Goal: Task Accomplishment & Management: Manage account settings

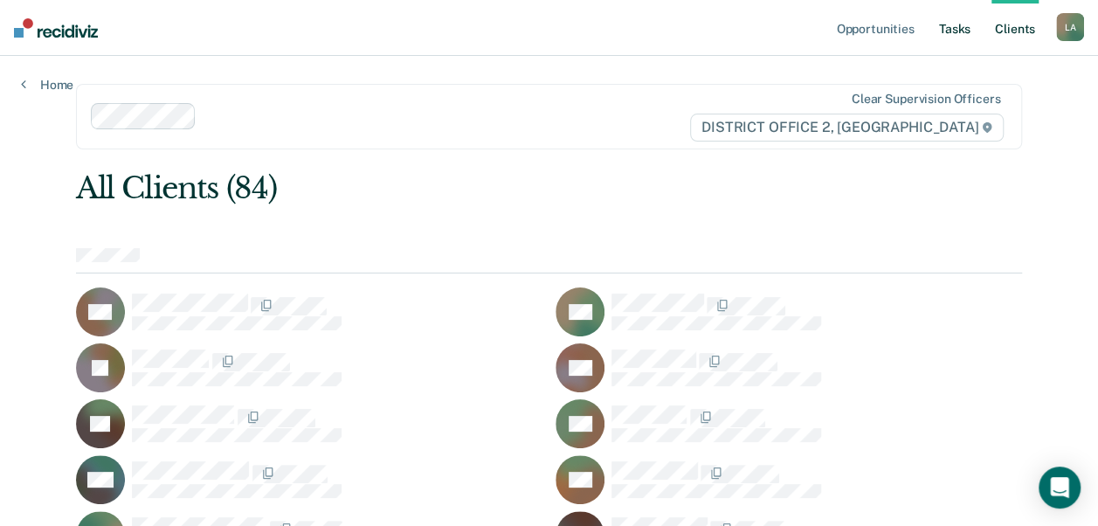
click at [968, 31] on link "Tasks" at bounding box center [955, 28] width 38 height 56
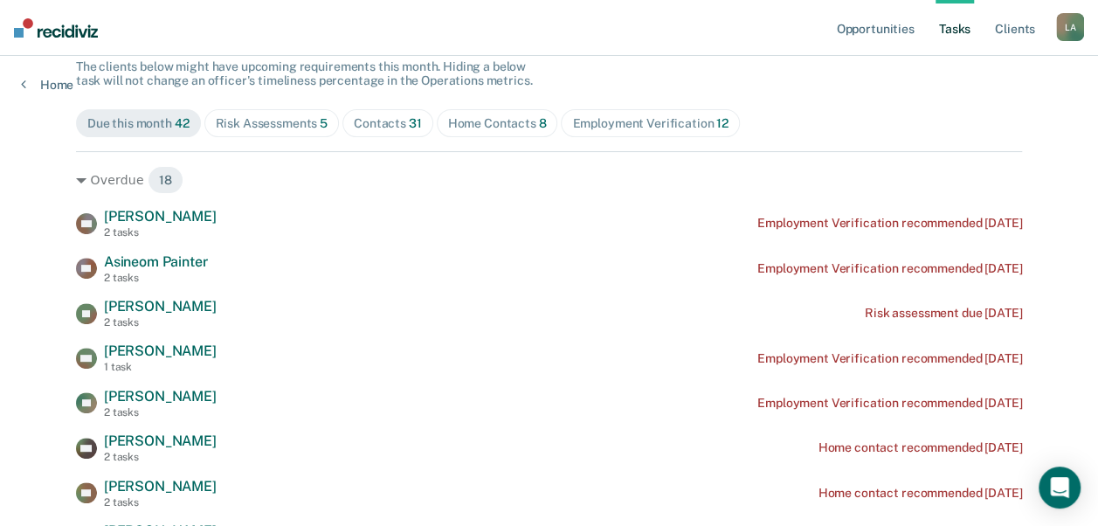
scroll to position [204, 0]
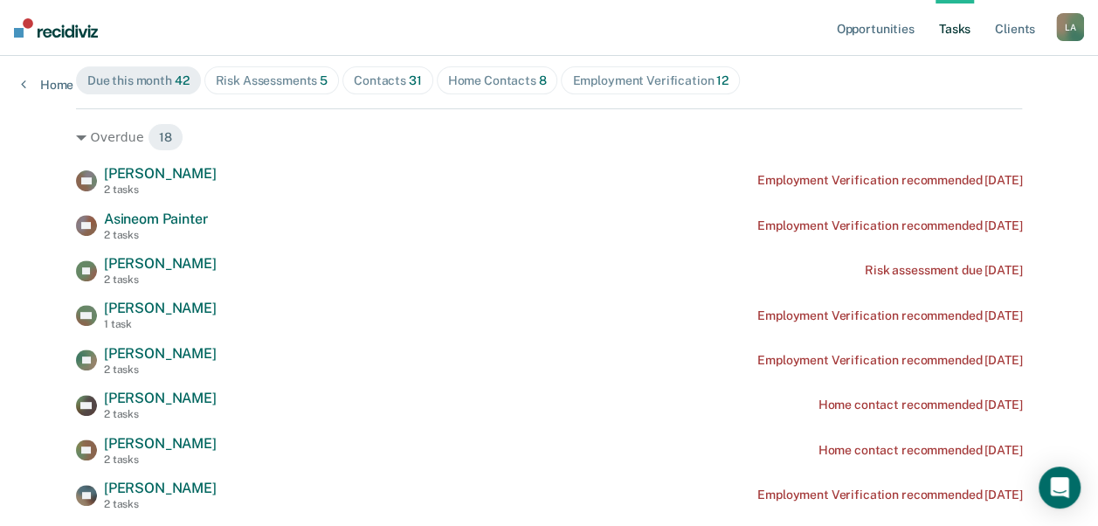
click at [447, 66] on span "Home Contacts 8" at bounding box center [497, 80] width 121 height 28
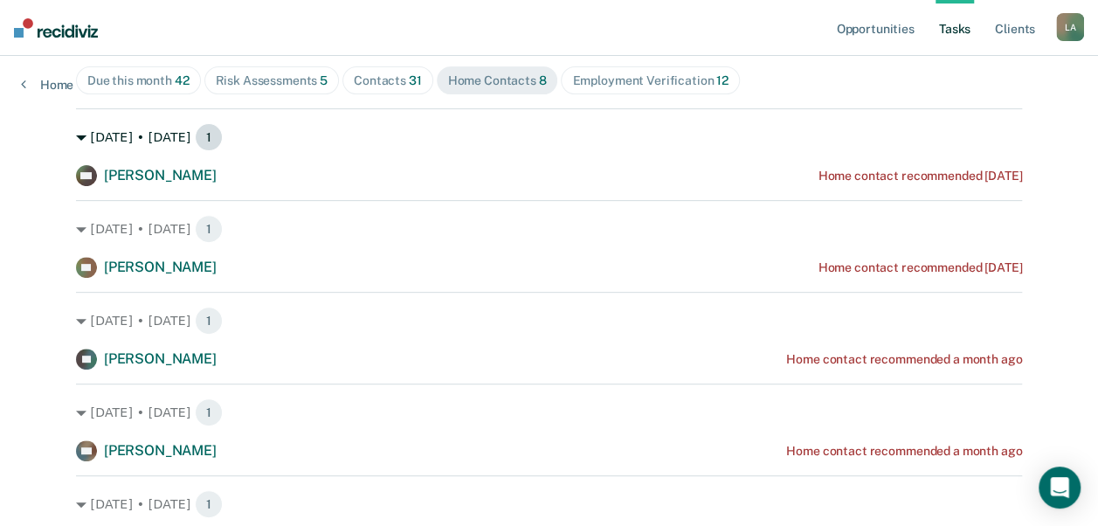
click at [76, 136] on icon at bounding box center [81, 138] width 10 height 10
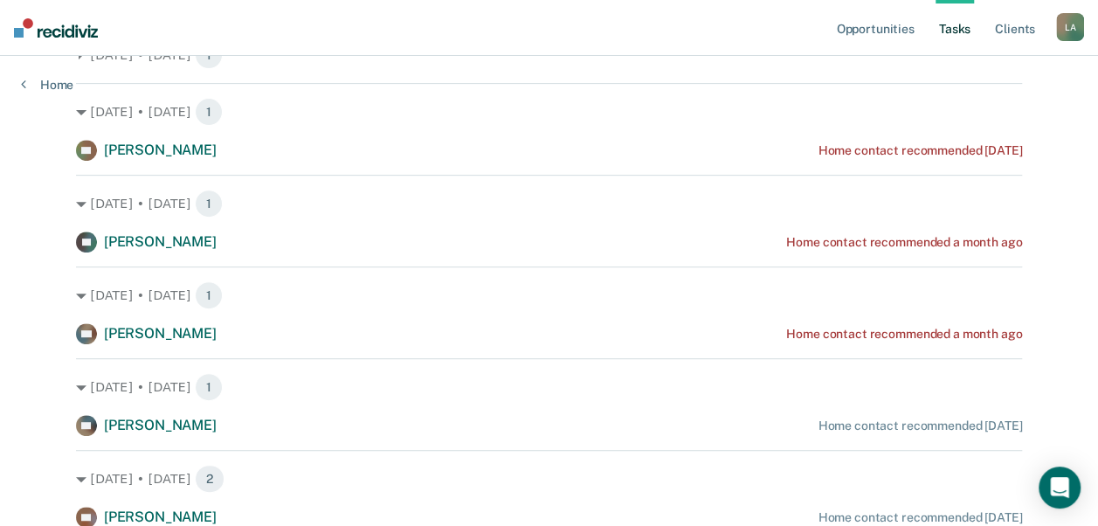
scroll to position [326, 0]
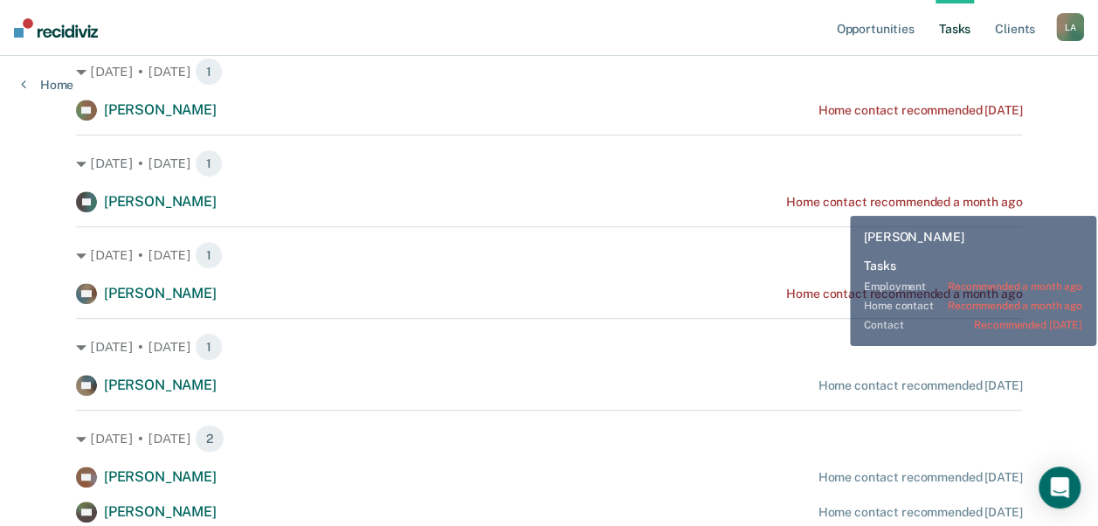
click at [837, 203] on div "Home contact recommended a month ago" at bounding box center [904, 202] width 236 height 15
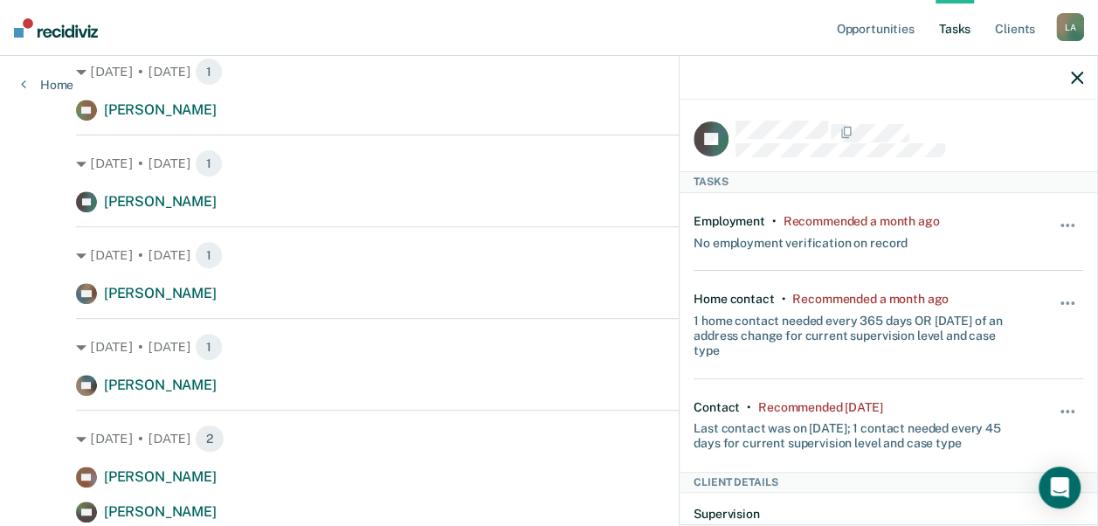
click at [1053, 406] on button "button" at bounding box center [1068, 420] width 30 height 28
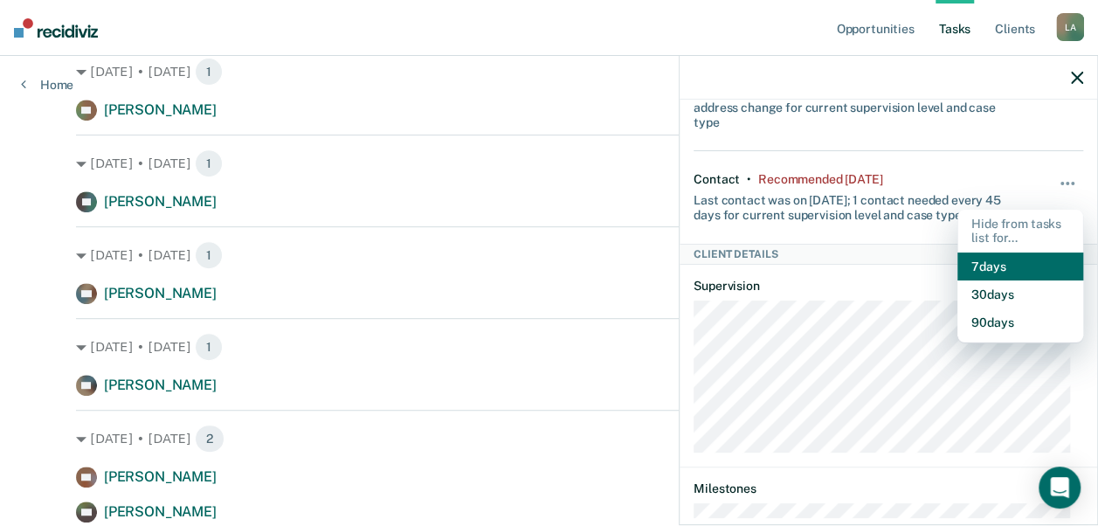
scroll to position [230, 0]
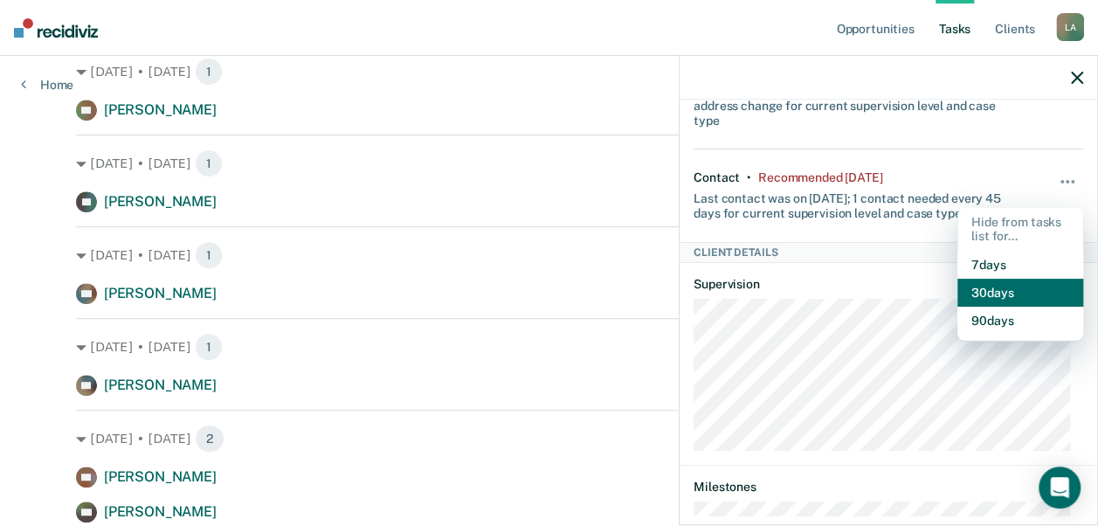
click at [975, 287] on button "30 days" at bounding box center [1020, 293] width 126 height 28
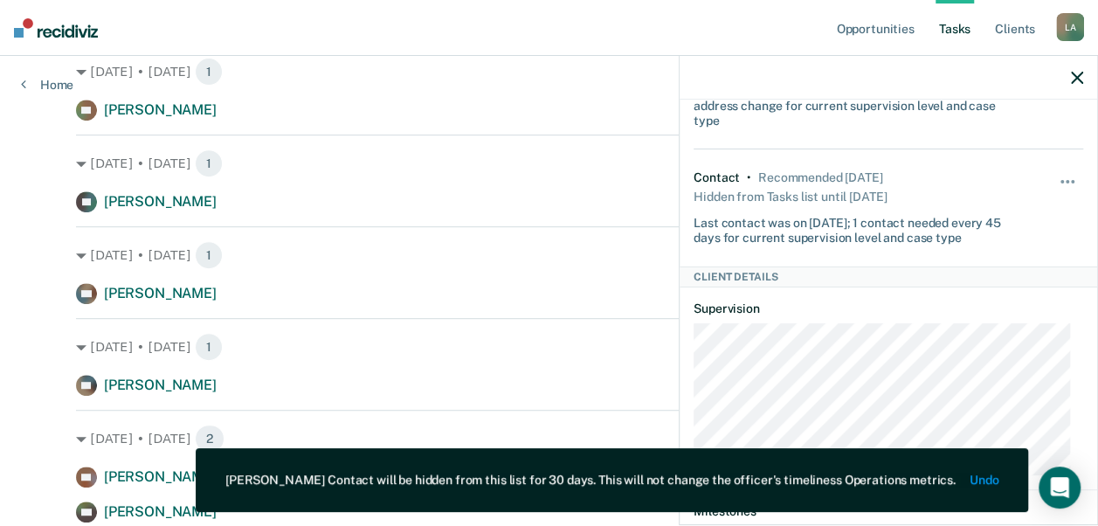
scroll to position [110, 0]
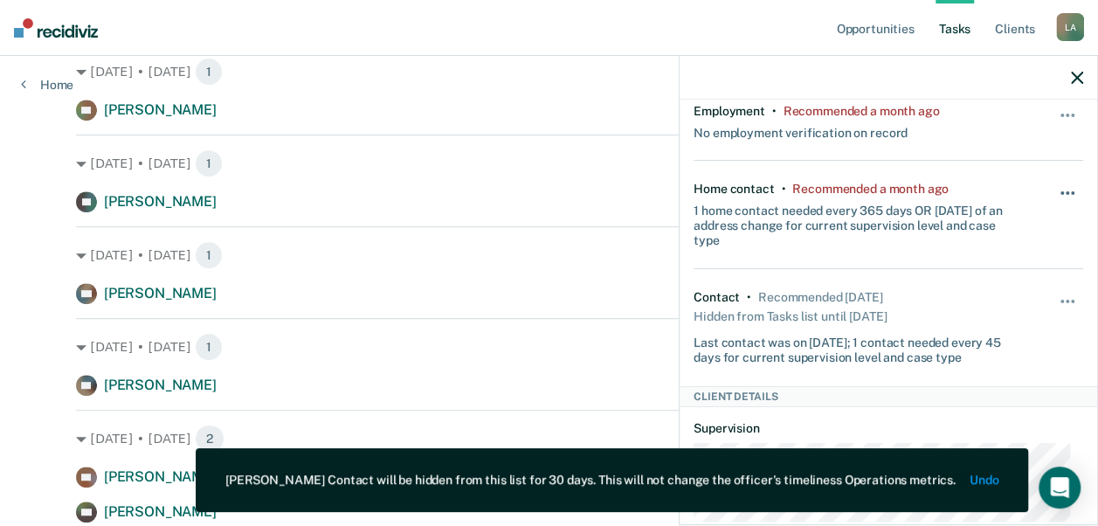
click at [1053, 188] on button "button" at bounding box center [1068, 202] width 30 height 28
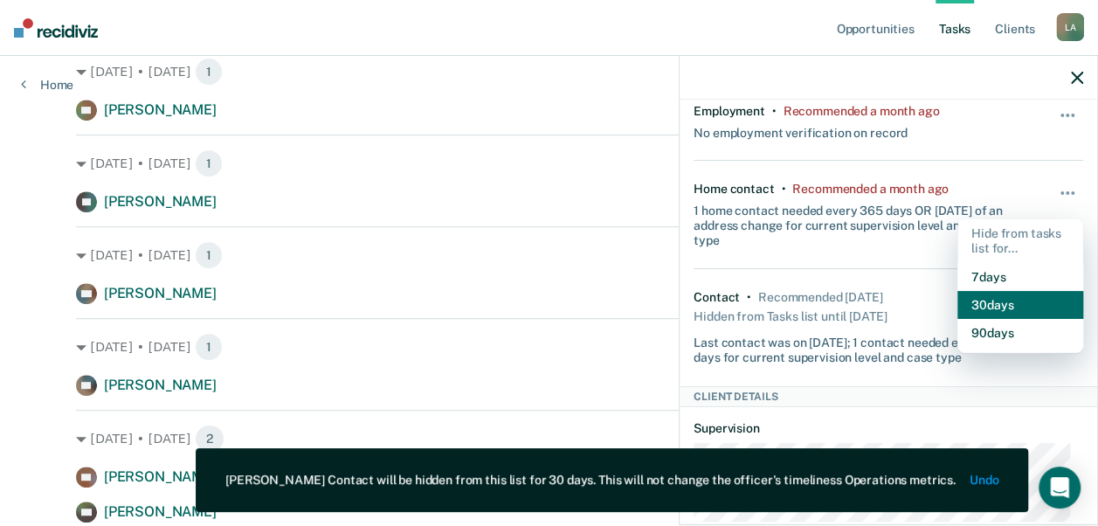
click at [985, 307] on button "30 days" at bounding box center [1020, 305] width 126 height 28
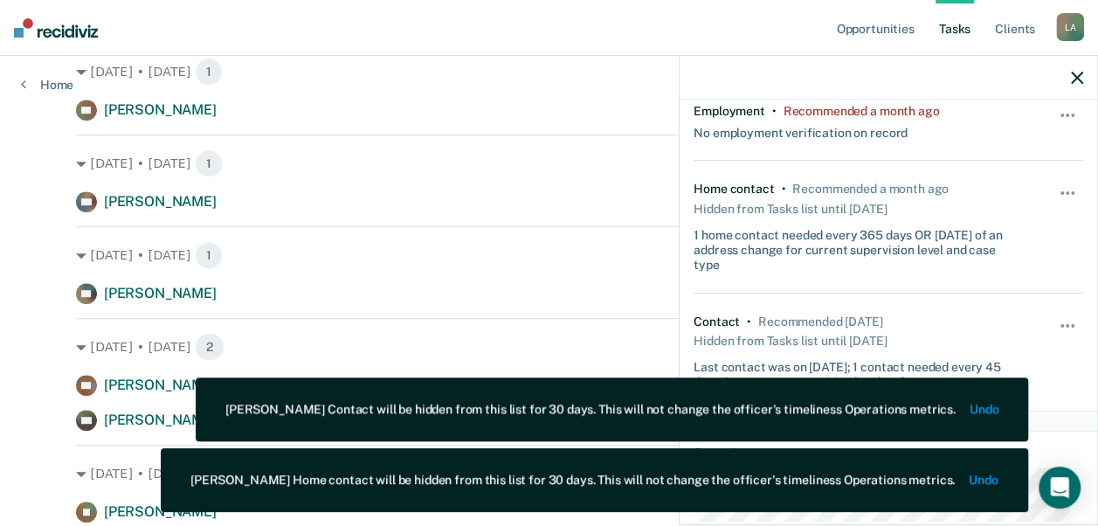
click at [1070, 82] on div at bounding box center [889, 78] width 418 height 44
click at [1073, 79] on icon "button" at bounding box center [1077, 78] width 12 height 12
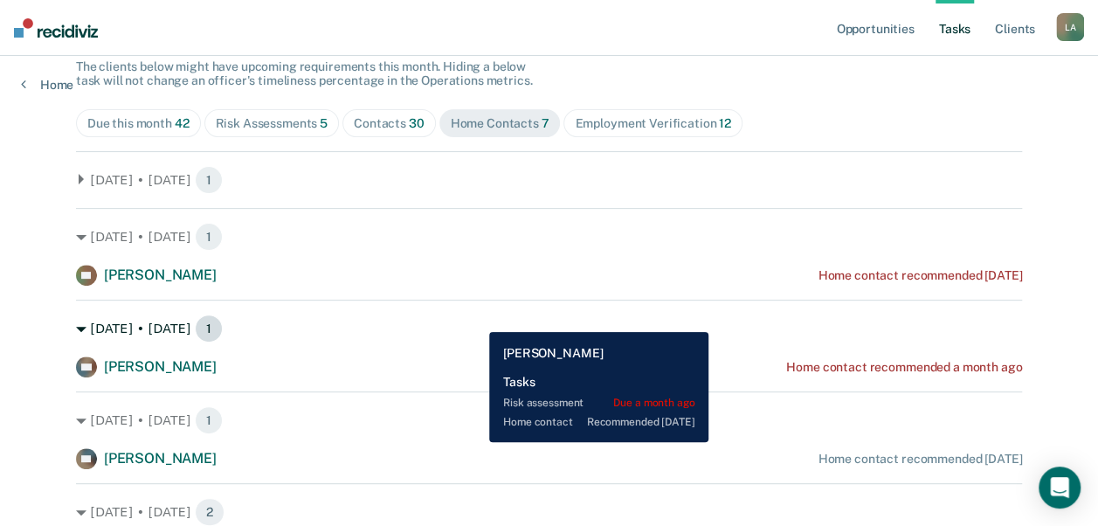
scroll to position [152, 0]
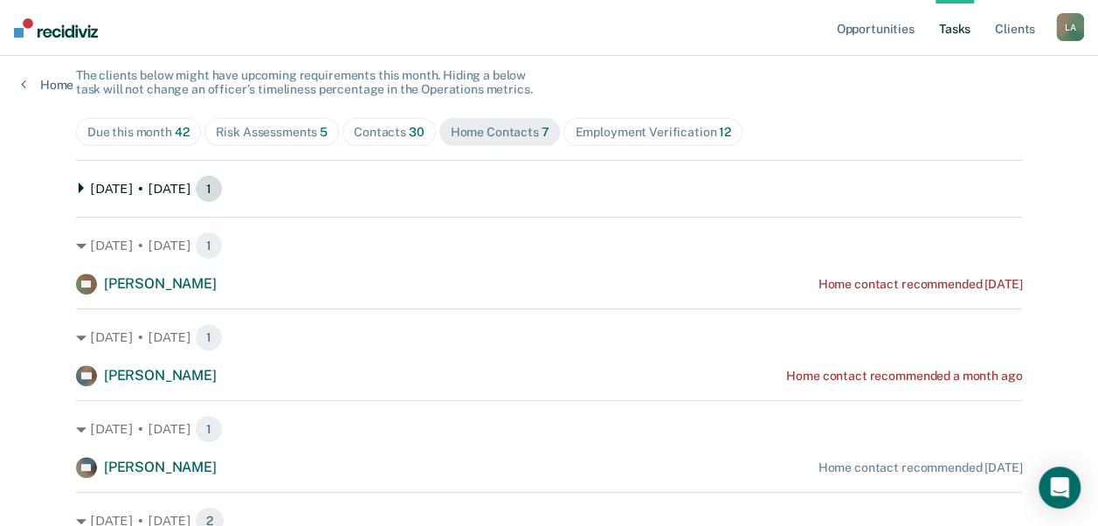
click at [76, 192] on icon at bounding box center [81, 188] width 10 height 10
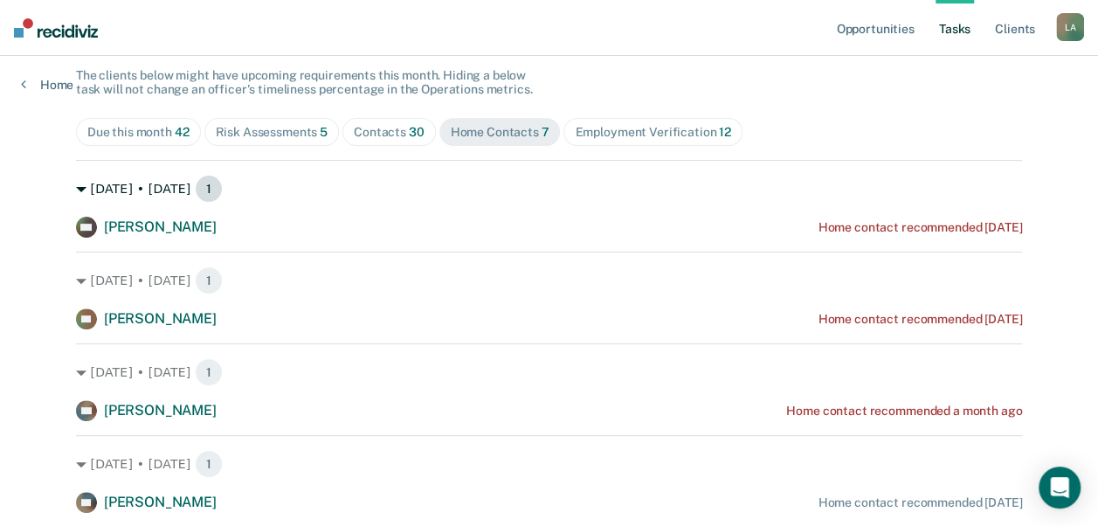
click at [83, 185] on div "[DATE] • [DATE] 1" at bounding box center [549, 189] width 946 height 28
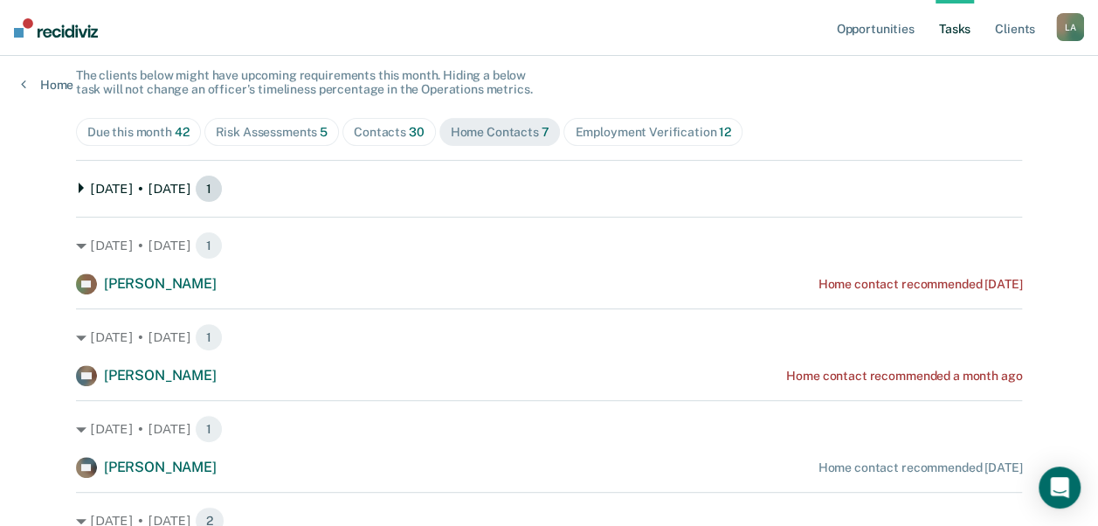
click at [83, 185] on div "[DATE] • [DATE] 1" at bounding box center [549, 189] width 946 height 28
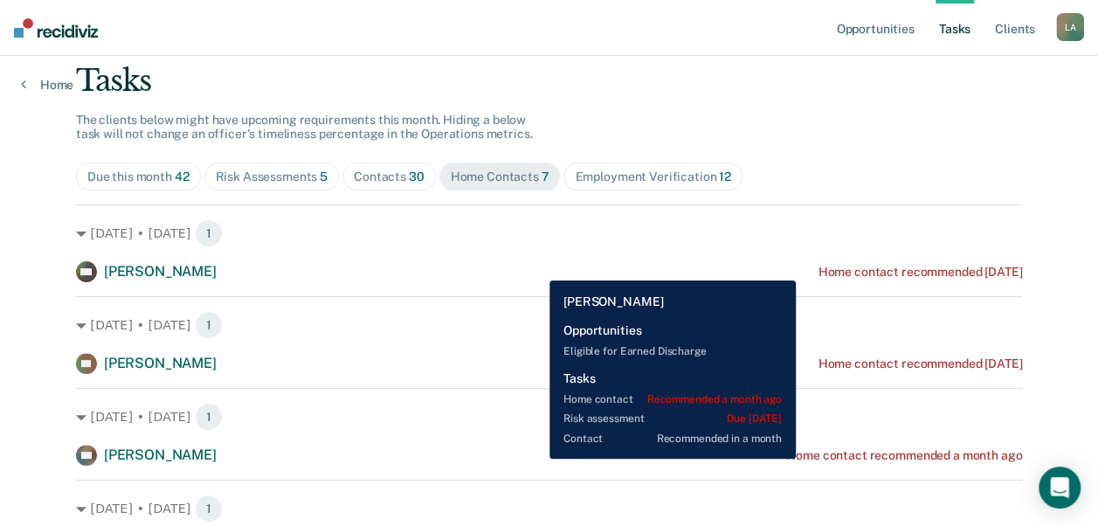
scroll to position [0, 0]
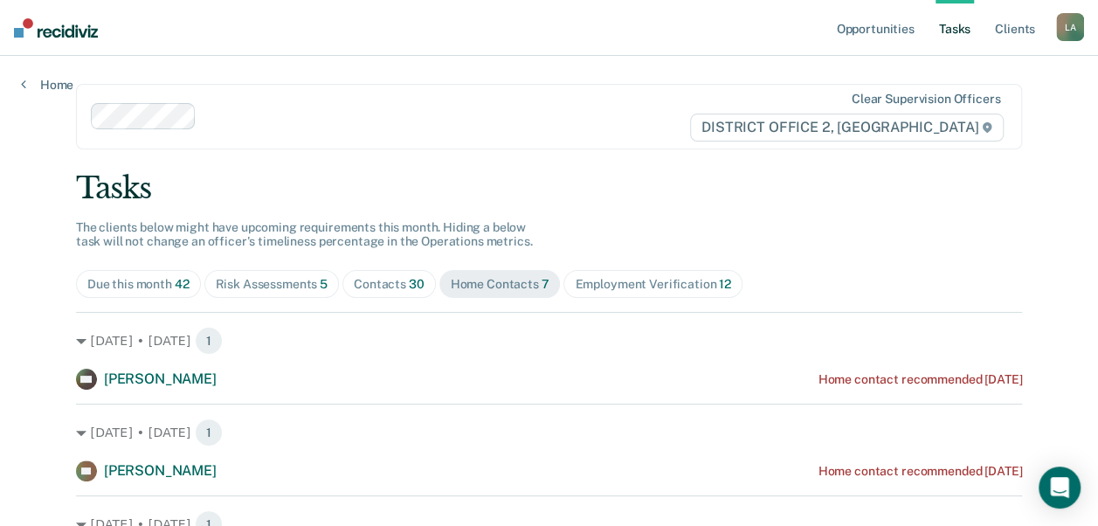
click at [239, 278] on div "Risk Assessments 5" at bounding box center [272, 284] width 113 height 15
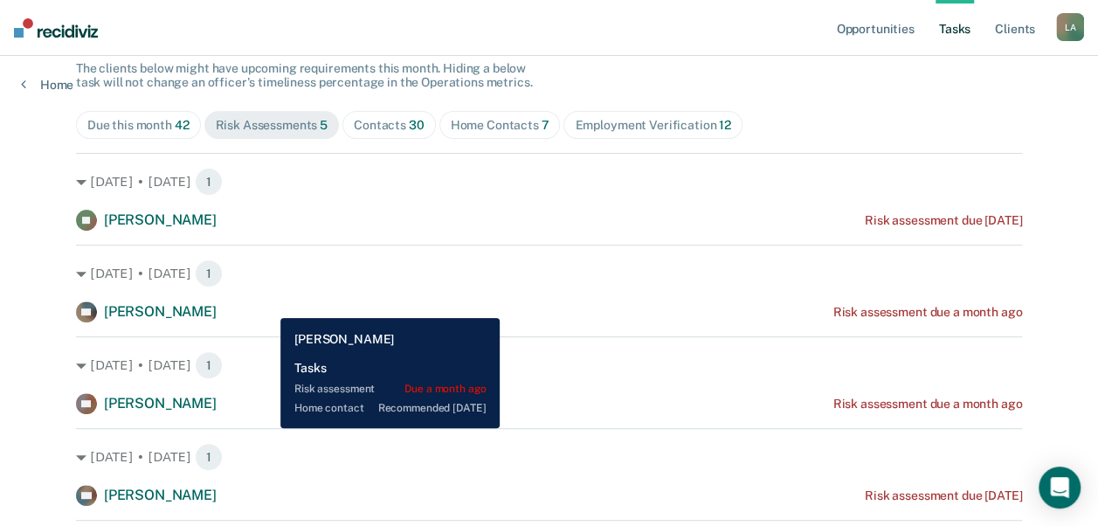
scroll to position [300, 0]
